Goal: Navigation & Orientation: Find specific page/section

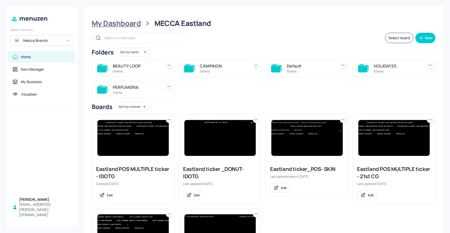
click at [136, 26] on div "My Dashboard" at bounding box center [116, 23] width 49 height 9
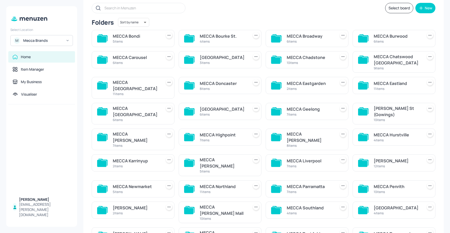
scroll to position [31, 0]
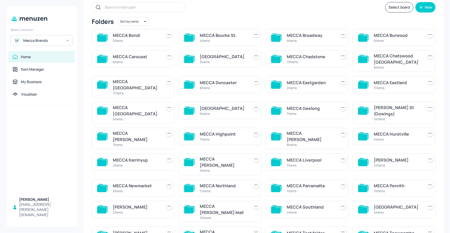
click at [147, 117] on div "6 items" at bounding box center [136, 119] width 47 height 4
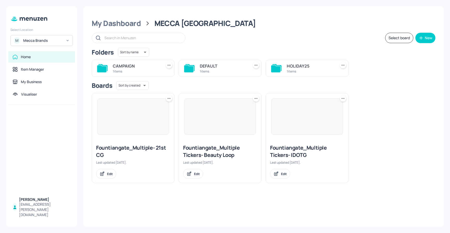
scroll to position [0, 0]
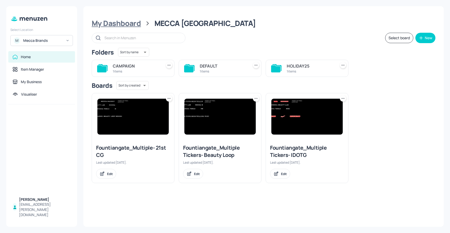
click at [122, 22] on div "My Dashboard" at bounding box center [116, 23] width 49 height 9
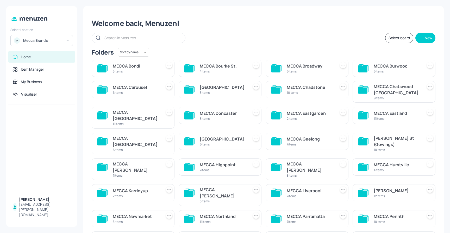
click at [220, 136] on div "[GEOGRAPHIC_DATA]" at bounding box center [223, 139] width 47 height 6
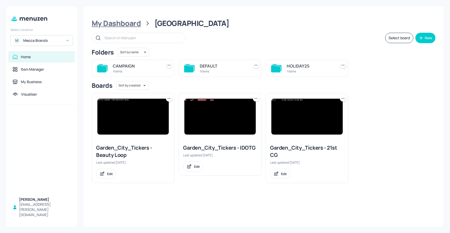
click at [112, 21] on div "My Dashboard" at bounding box center [116, 23] width 49 height 9
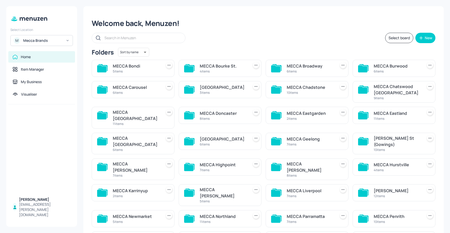
click at [322, 142] on div "7 items" at bounding box center [310, 144] width 47 height 4
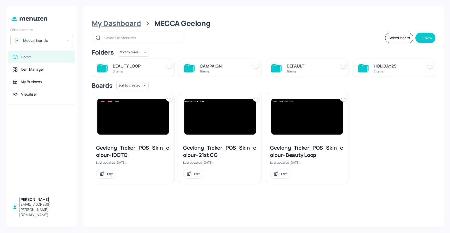
click at [110, 24] on div "My Dashboard" at bounding box center [116, 23] width 49 height 9
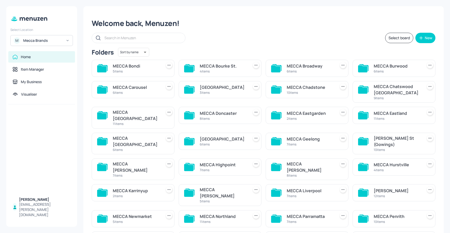
click at [398, 135] on div "[PERSON_NAME] St (Gowings)" at bounding box center [397, 141] width 47 height 12
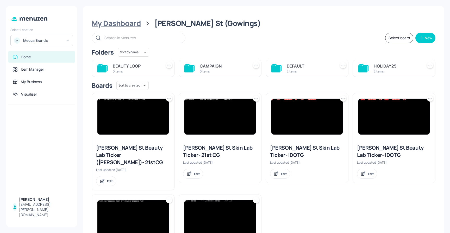
click at [127, 24] on div "My Dashboard" at bounding box center [116, 23] width 49 height 9
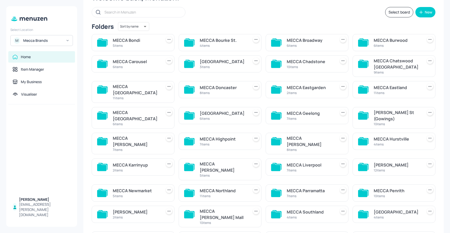
scroll to position [29, 0]
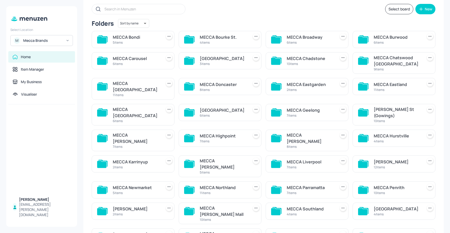
click at [388, 113] on div "[PERSON_NAME] St (Gowings)" at bounding box center [397, 112] width 47 height 12
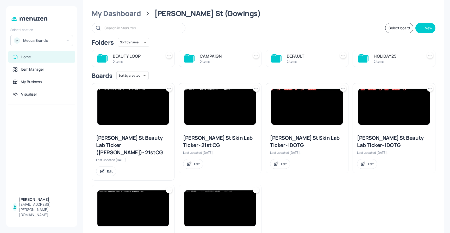
scroll to position [0, 0]
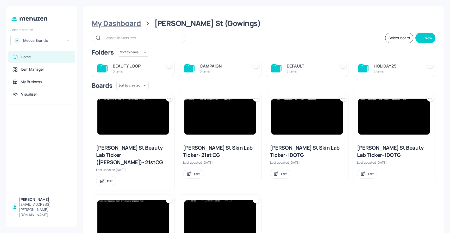
click at [127, 24] on div "My Dashboard" at bounding box center [116, 23] width 49 height 9
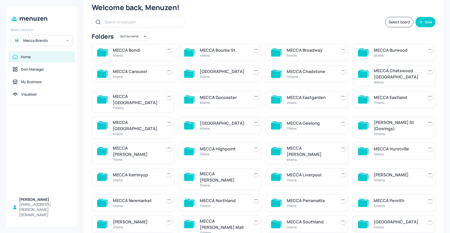
scroll to position [17, 0]
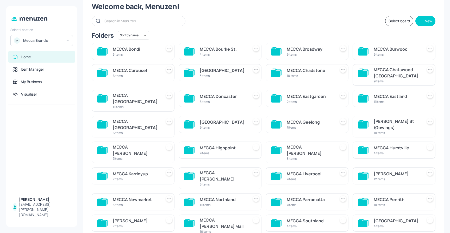
click at [135, 144] on div "MECCA [PERSON_NAME]" at bounding box center [136, 150] width 47 height 12
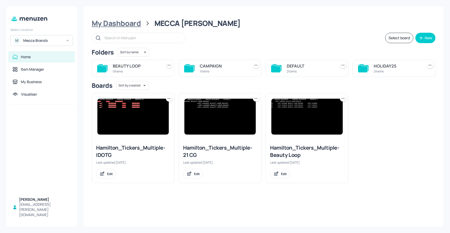
click at [132, 24] on div "My Dashboard" at bounding box center [116, 23] width 49 height 9
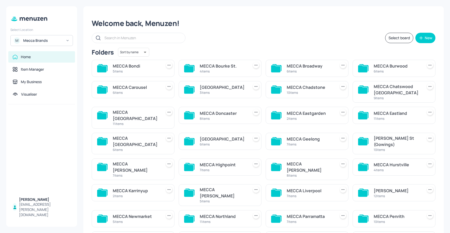
click at [227, 168] on div "7 items" at bounding box center [223, 170] width 47 height 4
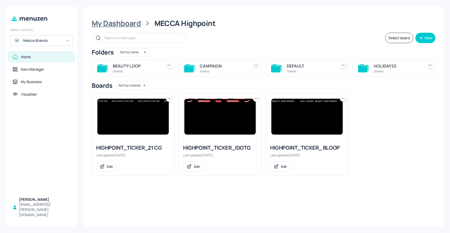
click at [122, 25] on div "My Dashboard" at bounding box center [116, 23] width 49 height 9
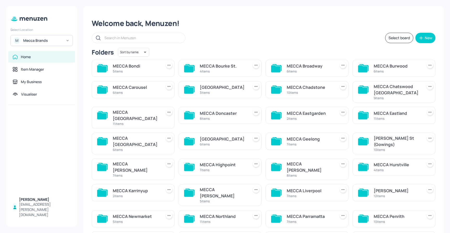
click at [314, 174] on div "8 items" at bounding box center [310, 176] width 47 height 4
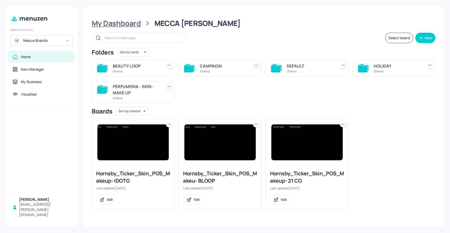
click at [135, 24] on div "My Dashboard" at bounding box center [116, 23] width 49 height 9
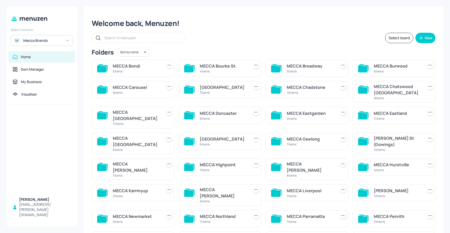
click at [223, 162] on div "MECCA Highpoint" at bounding box center [223, 165] width 47 height 6
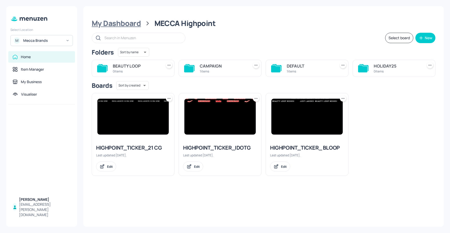
click at [123, 23] on div "My Dashboard" at bounding box center [116, 23] width 49 height 9
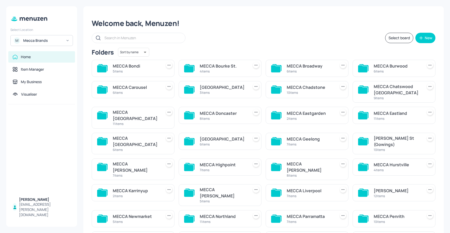
click at [148, 161] on div "MECCA [PERSON_NAME] 7 items" at bounding box center [136, 169] width 47 height 17
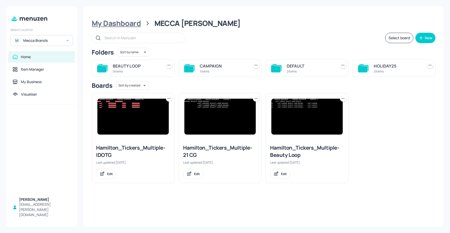
click at [119, 24] on div "My Dashboard" at bounding box center [116, 23] width 49 height 9
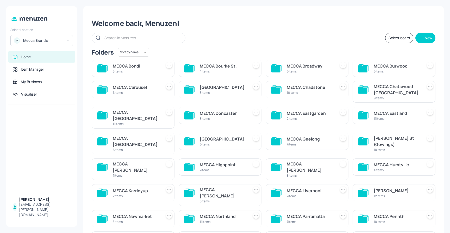
click at [222, 168] on div "7 items" at bounding box center [223, 170] width 47 height 4
